Goal: Task Accomplishment & Management: Manage account settings

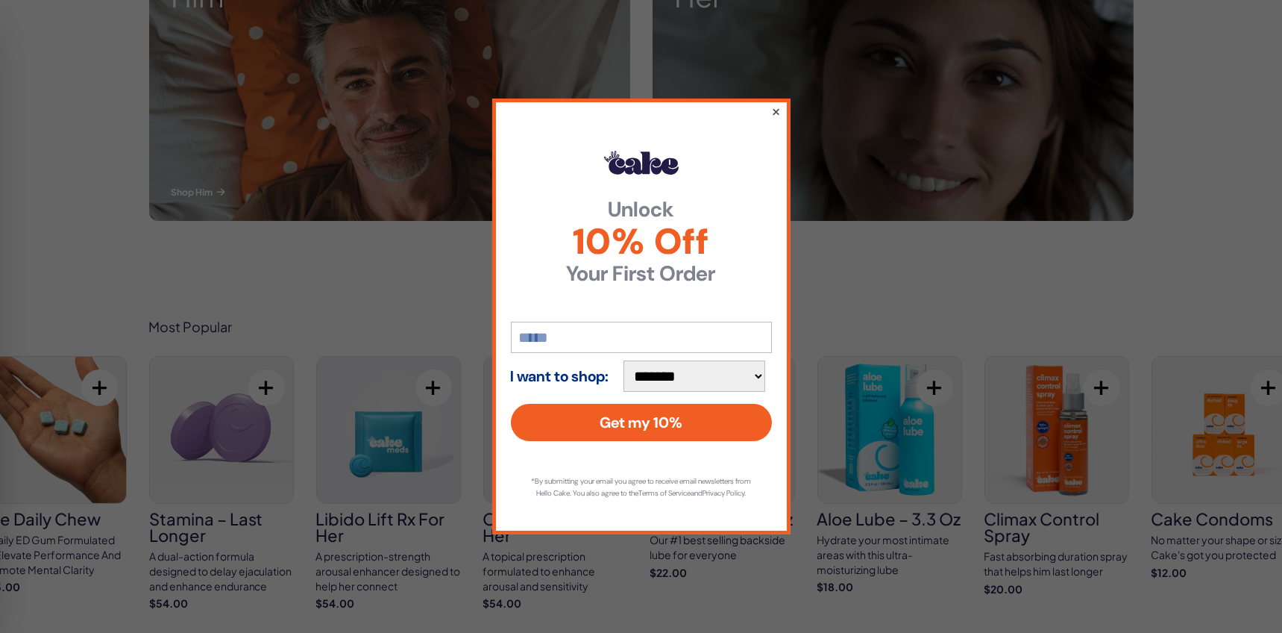
click at [776, 104] on button "×" at bounding box center [776, 111] width 10 height 18
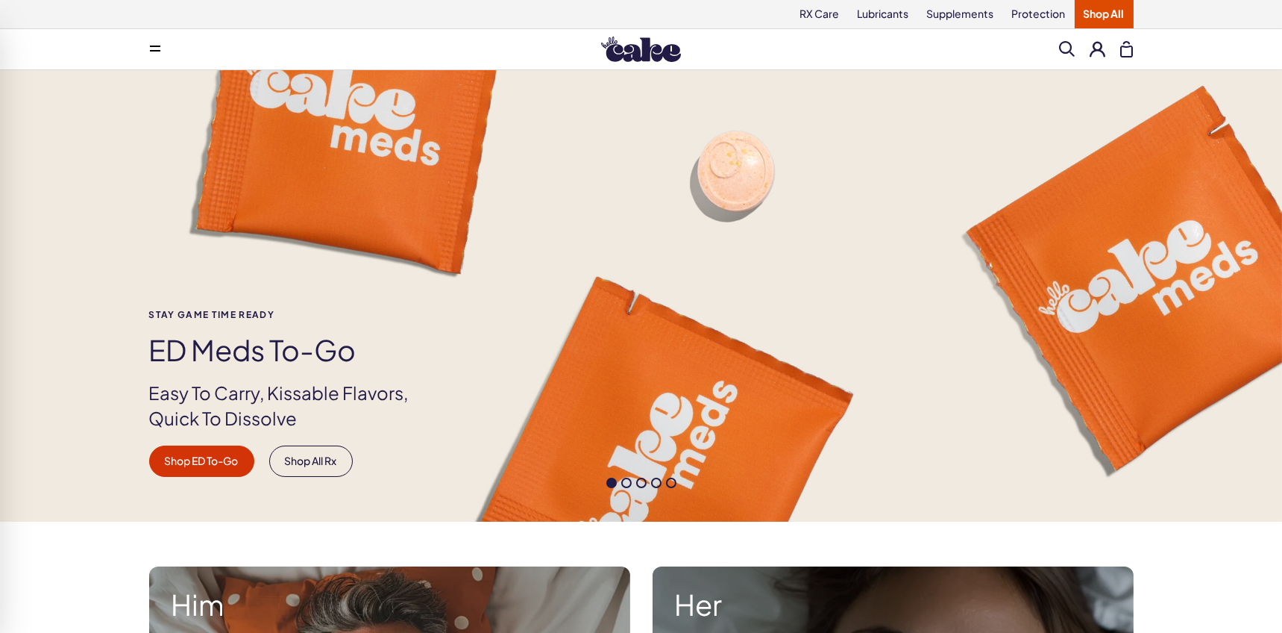
click at [1096, 51] on button at bounding box center [1099, 49] width 16 height 16
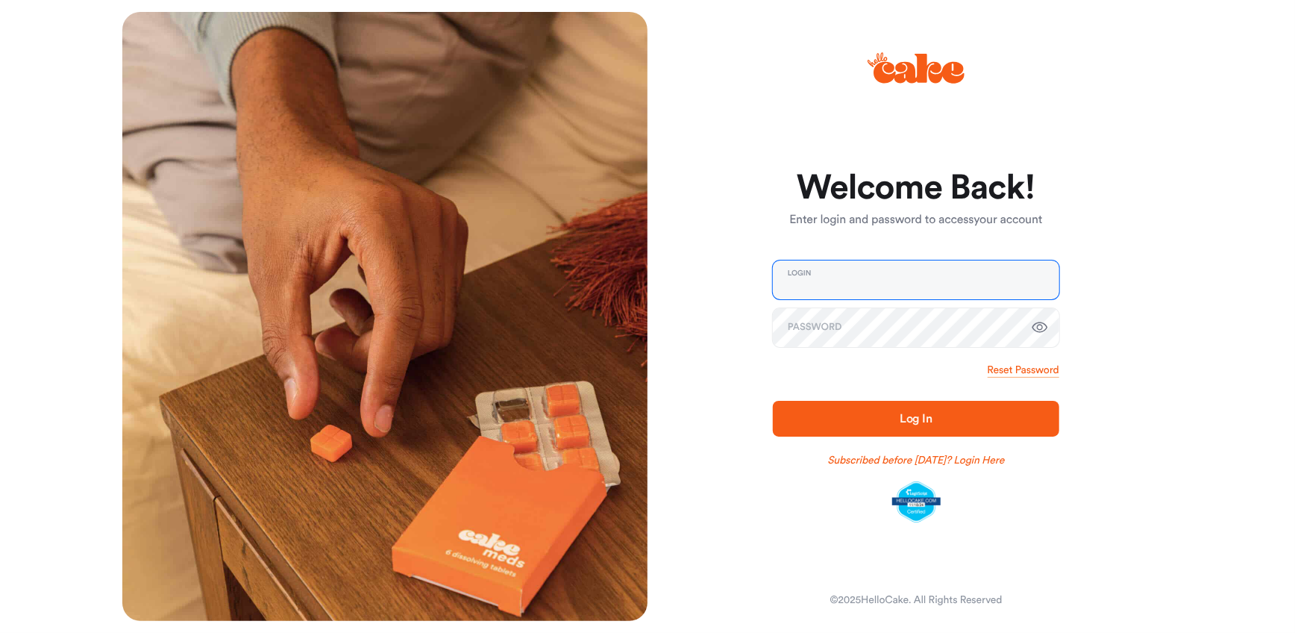
click at [821, 280] on input "email" at bounding box center [916, 279] width 286 height 39
type input "**********"
click at [861, 412] on span "Log In" at bounding box center [916, 419] width 239 height 18
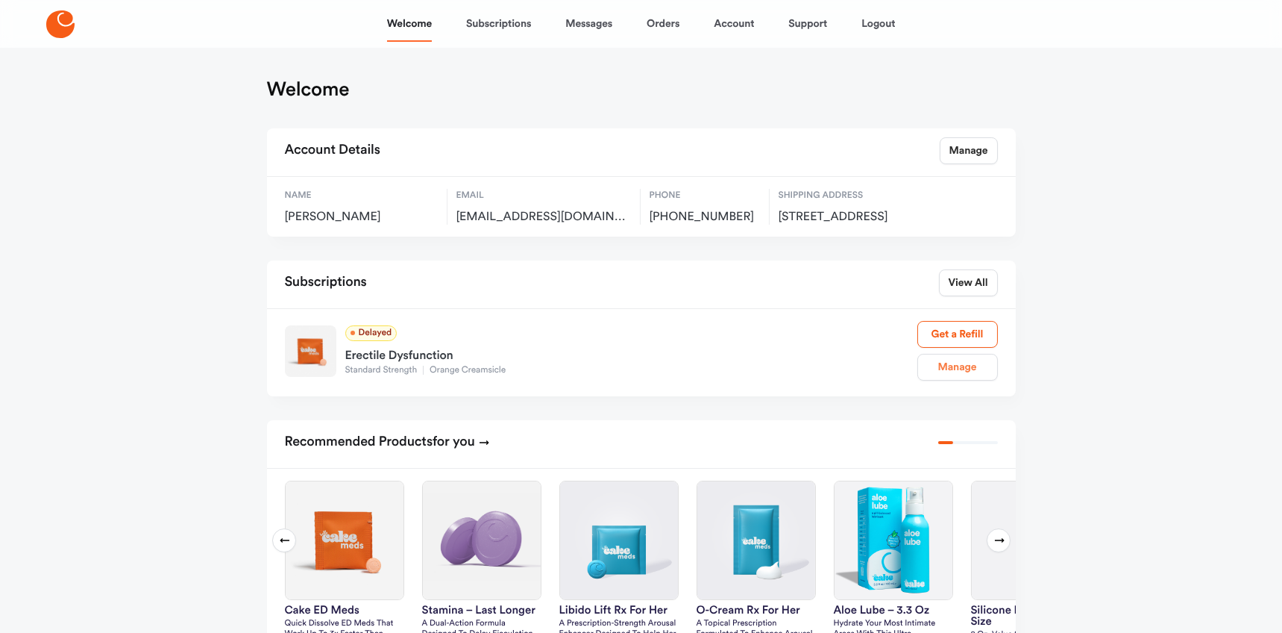
click at [970, 379] on link "Manage" at bounding box center [958, 367] width 81 height 27
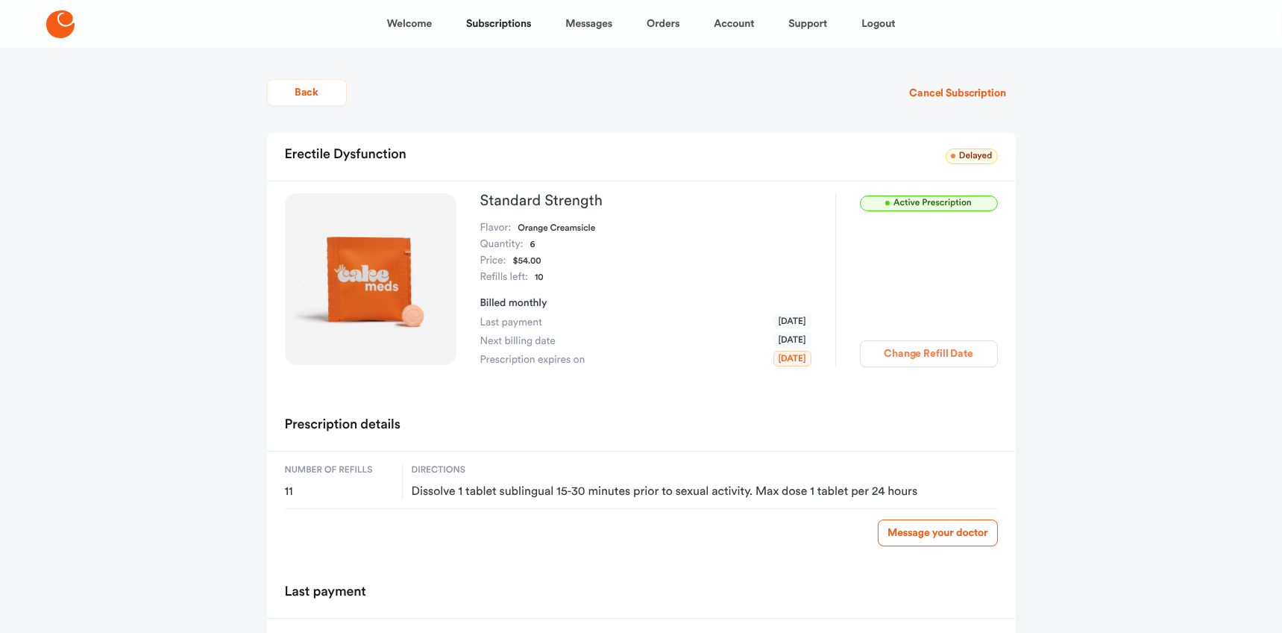
click at [950, 354] on button "Change Refill Date" at bounding box center [929, 353] width 138 height 27
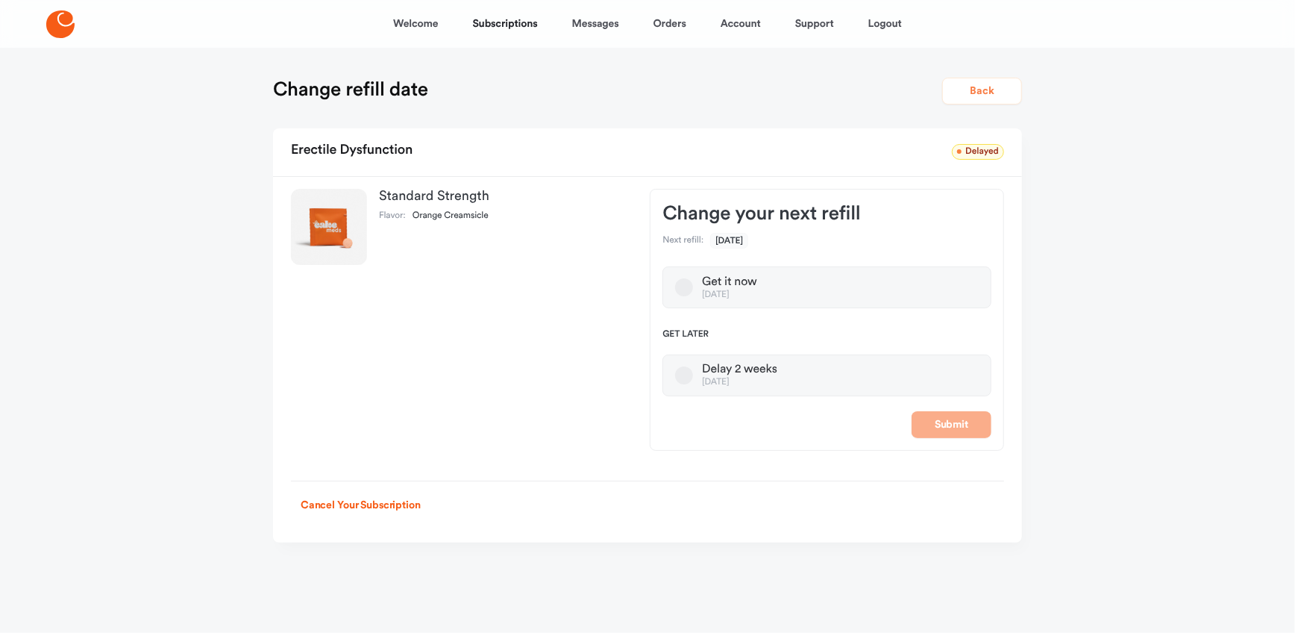
click at [992, 92] on button "Back" at bounding box center [982, 91] width 80 height 27
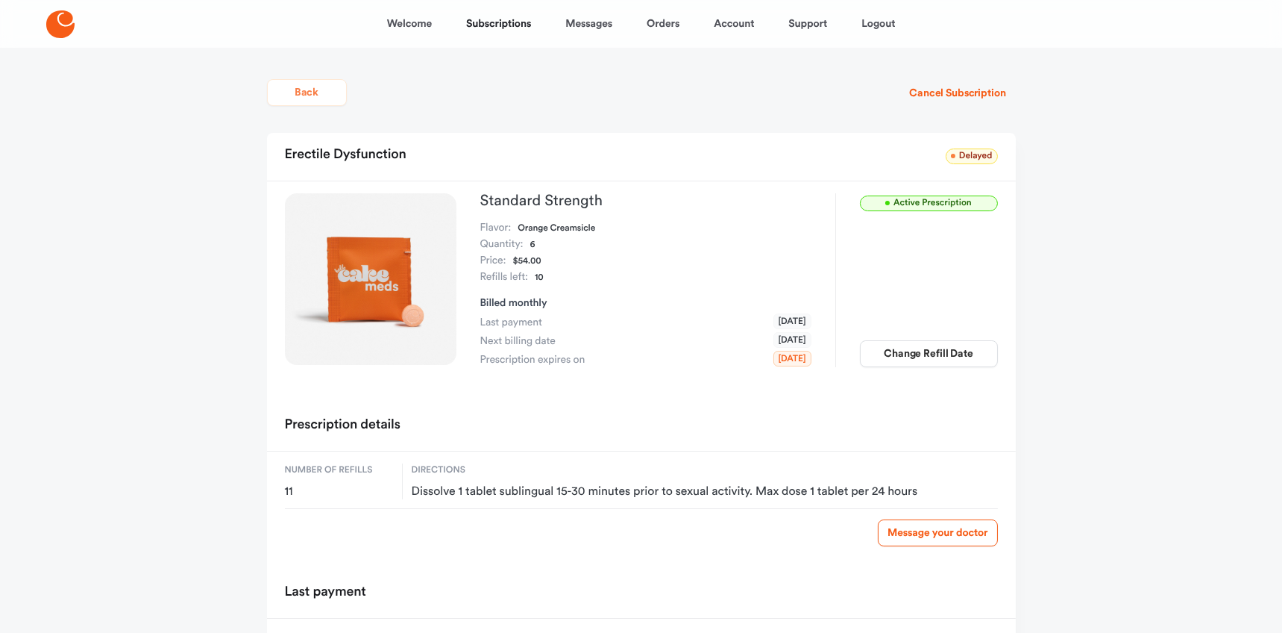
click at [316, 92] on button "Back" at bounding box center [307, 92] width 80 height 27
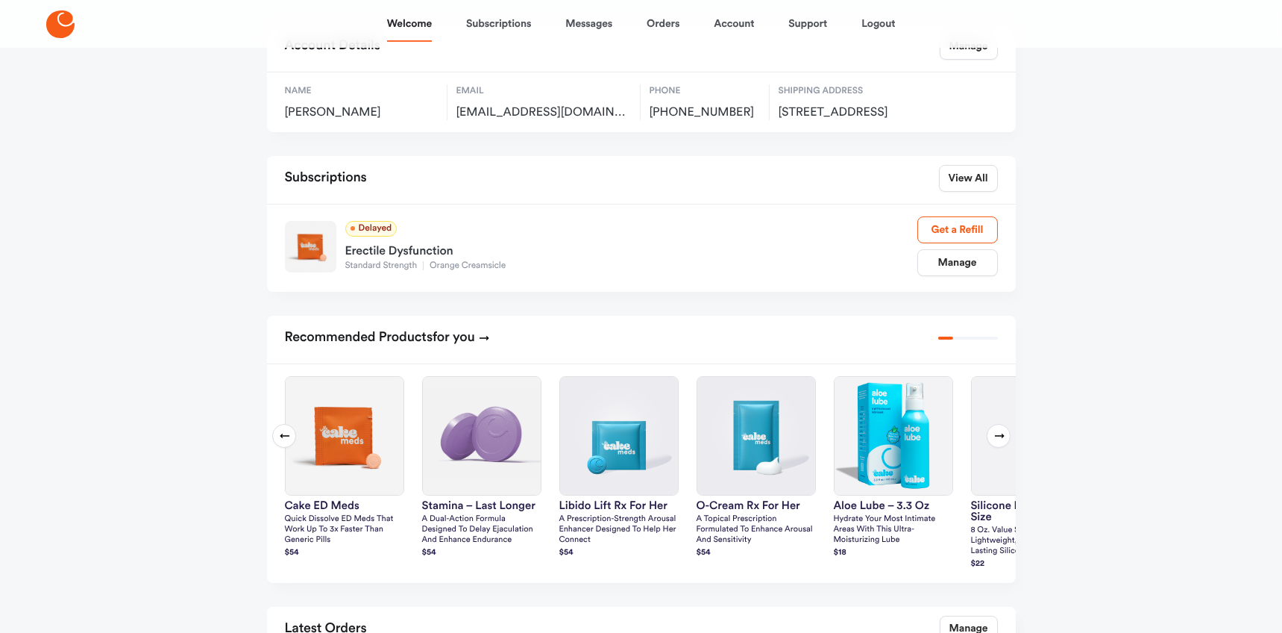
scroll to position [120, 0]
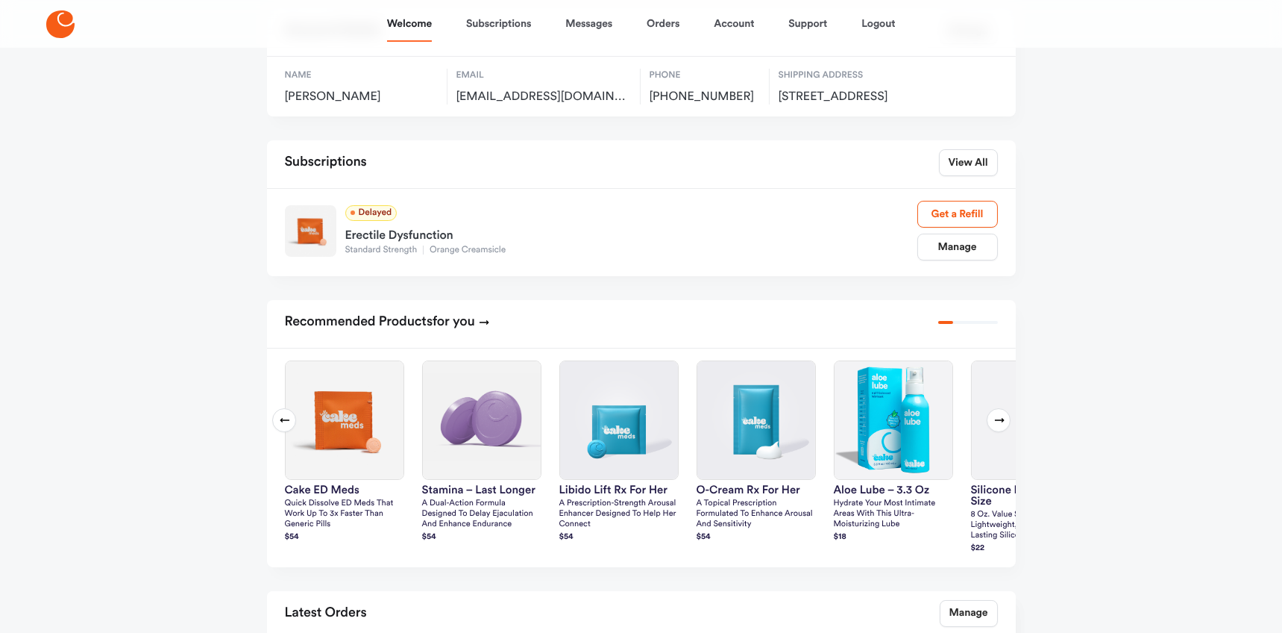
click at [1001, 425] on button "Next slide" at bounding box center [999, 420] width 24 height 24
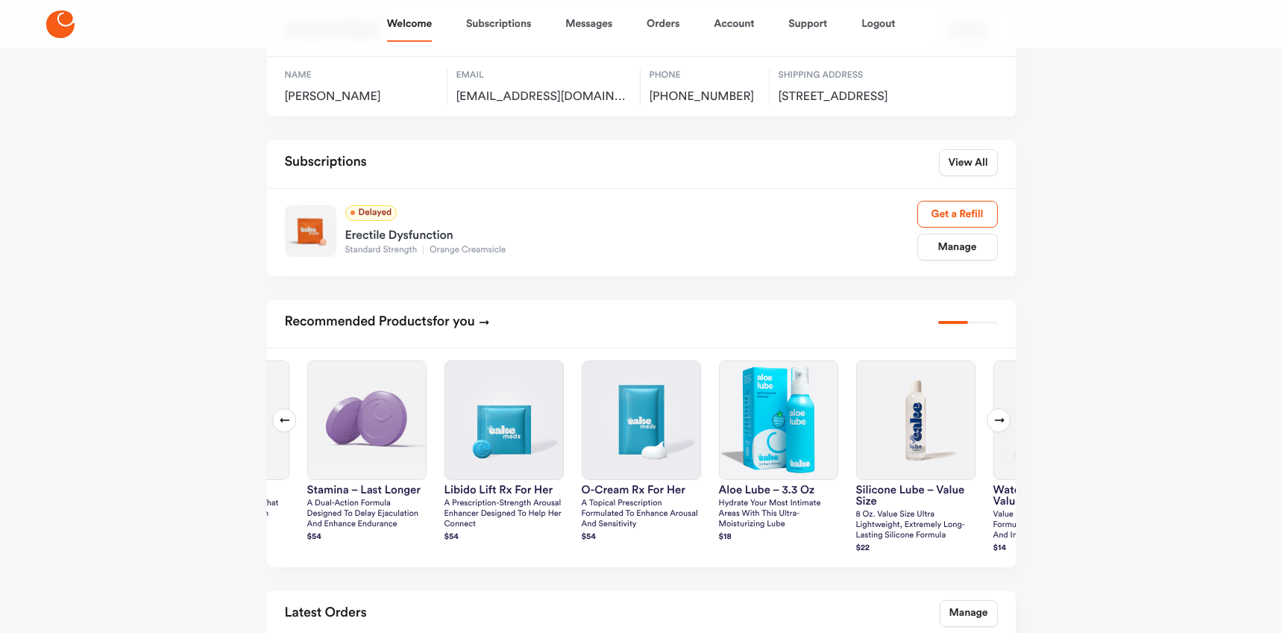
click at [1001, 425] on button "Next slide" at bounding box center [999, 420] width 24 height 24
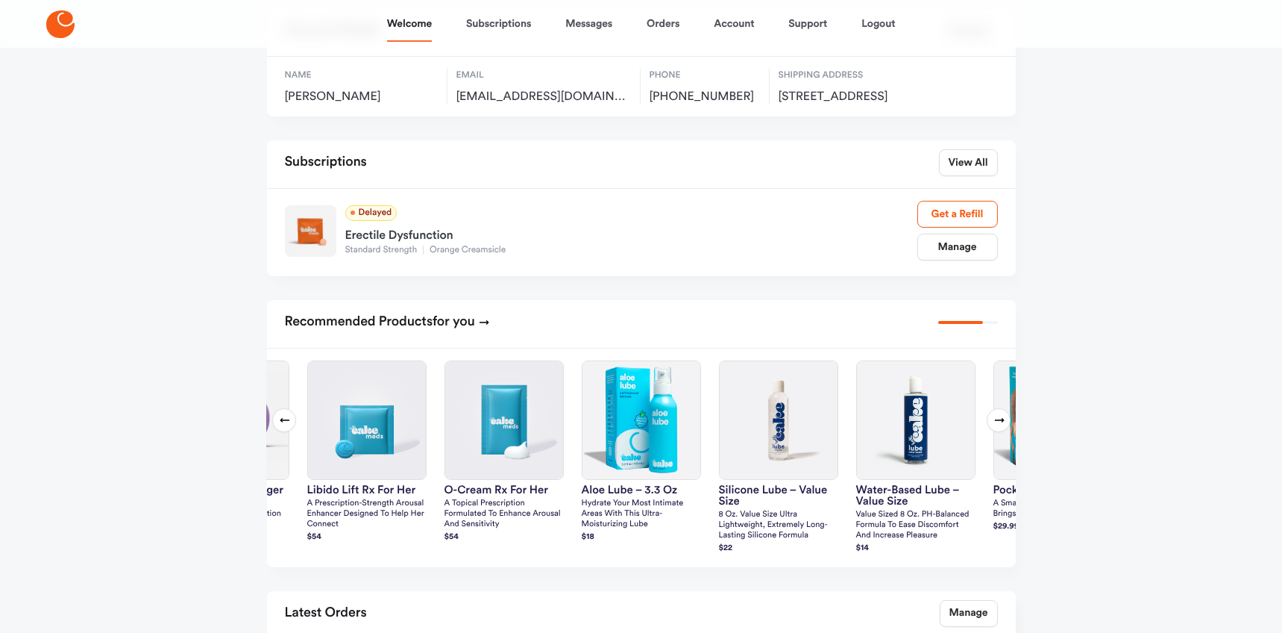
click at [1001, 425] on button "Next slide" at bounding box center [999, 420] width 24 height 24
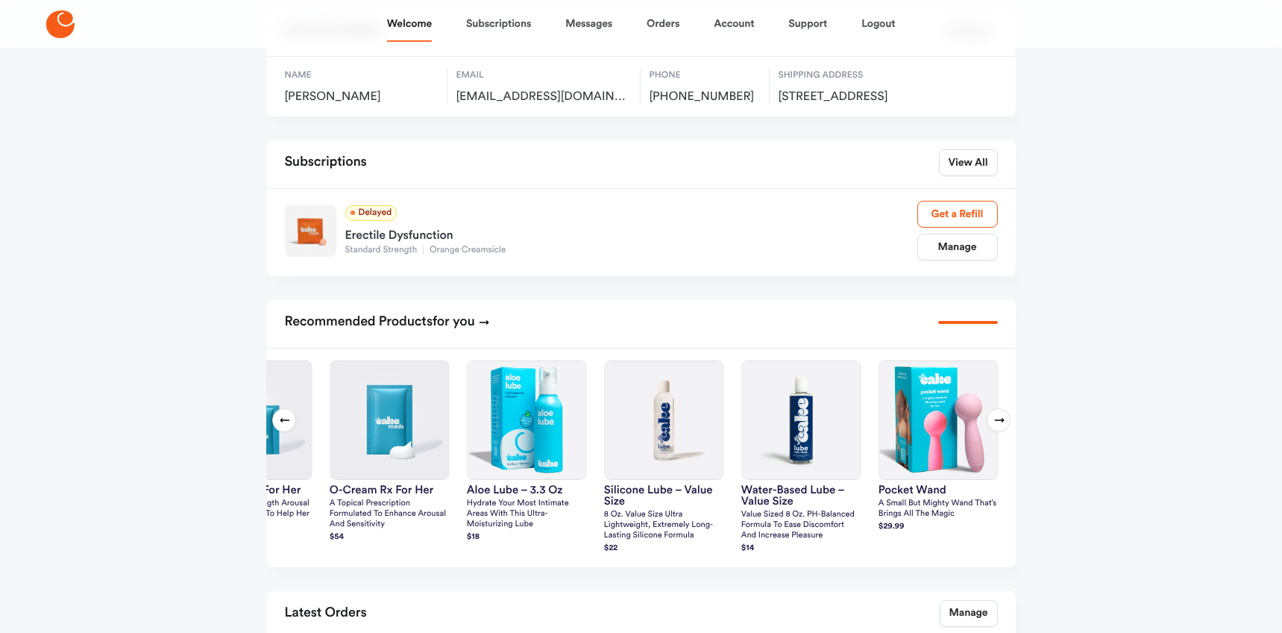
click at [1001, 425] on button "Next slide" at bounding box center [999, 420] width 24 height 24
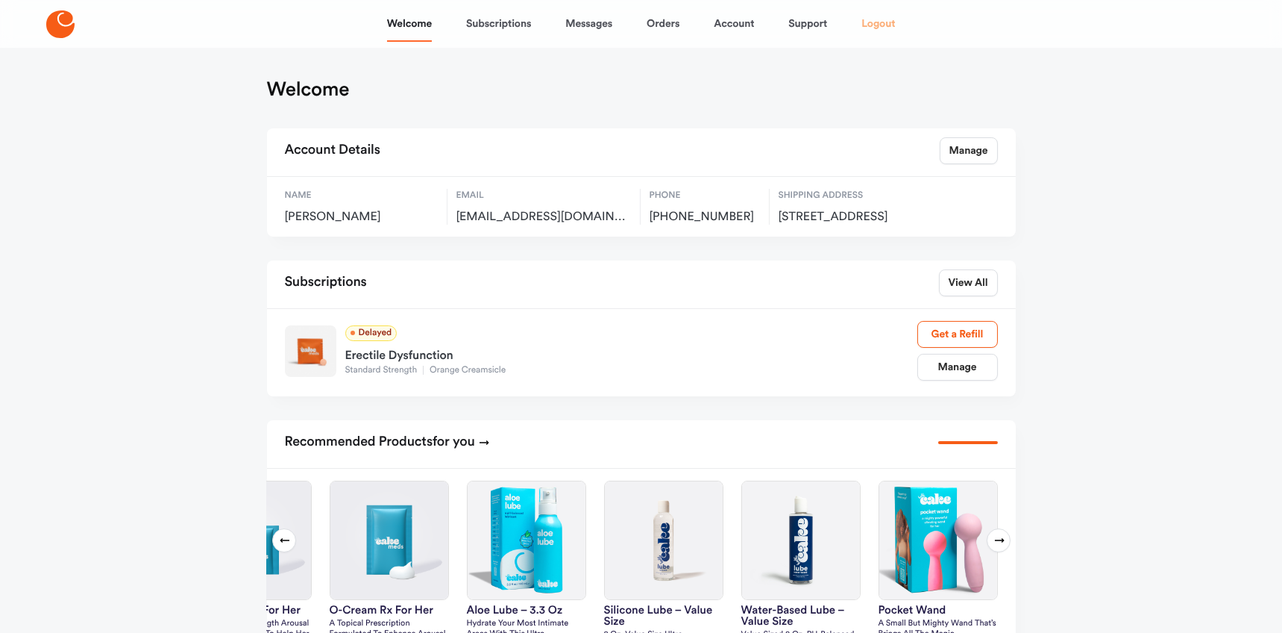
click at [878, 20] on link "Logout" at bounding box center [879, 24] width 34 height 36
